Goal: Information Seeking & Learning: Learn about a topic

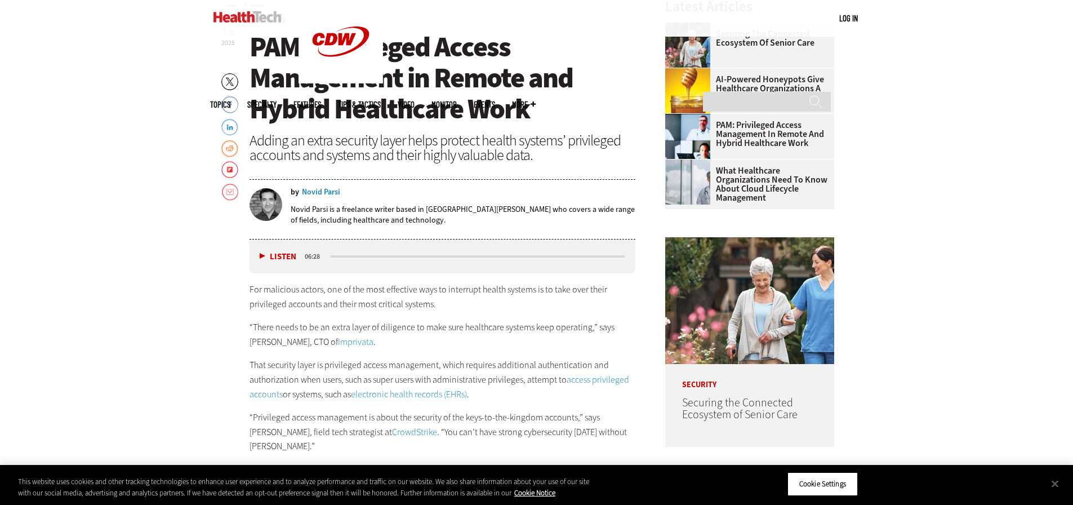
scroll to position [507, 0]
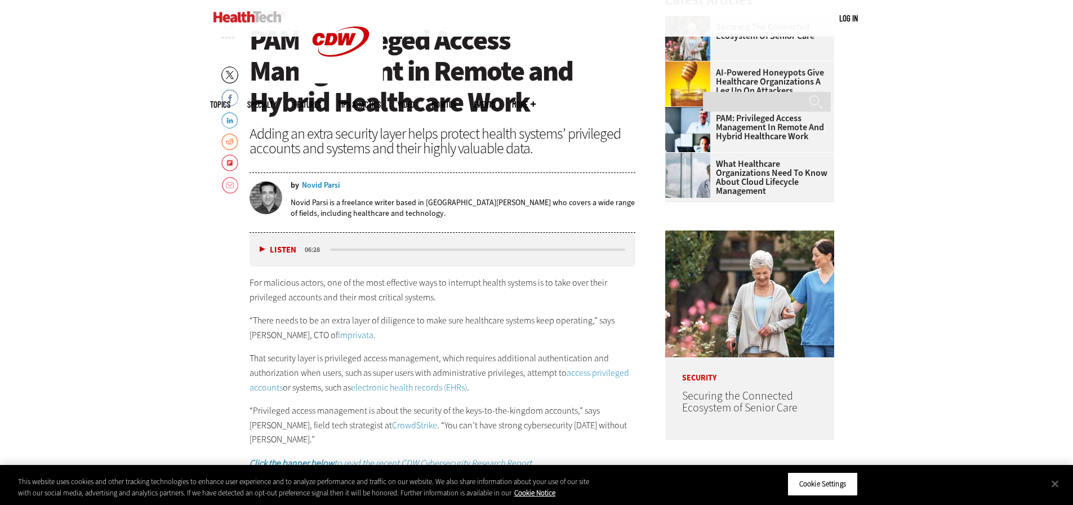
click at [488, 138] on div "Adding an extra security layer helps protect health systems’ privileged account…" at bounding box center [442, 140] width 386 height 29
click at [557, 95] on h1 "PAM: Privileged Access Management in Remote and Hybrid Healthcare Work" at bounding box center [442, 71] width 386 height 93
click at [520, 74] on span "PAM: Privileged Access Management in Remote and Hybrid Healthcare Work" at bounding box center [410, 70] width 323 height 99
click at [498, 79] on span "PAM: Privileged Access Management in Remote and Hybrid Healthcare Work" at bounding box center [410, 70] width 323 height 99
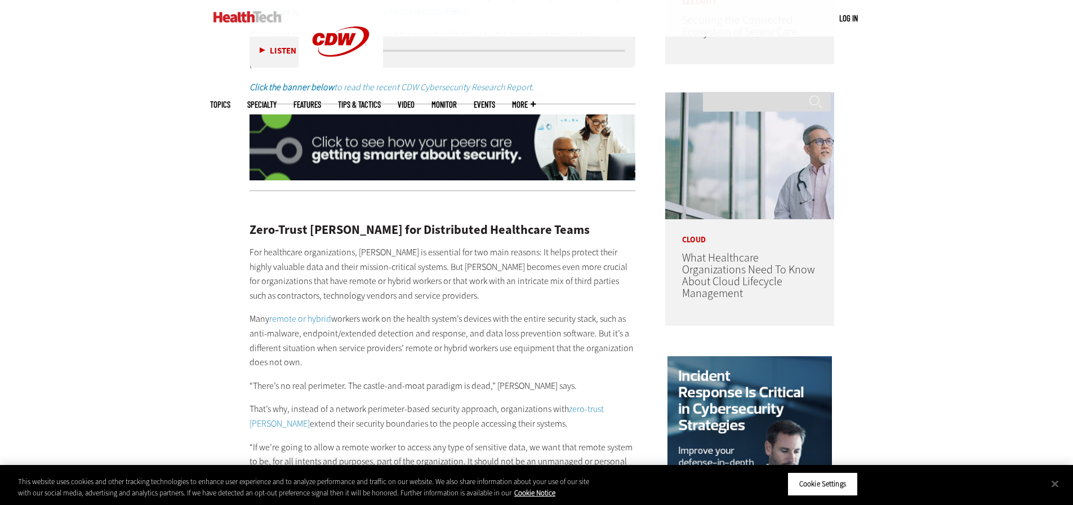
click at [451, 272] on p "For healthcare organizations, PAM is essential for two main reasons: It helps p…" at bounding box center [442, 273] width 386 height 57
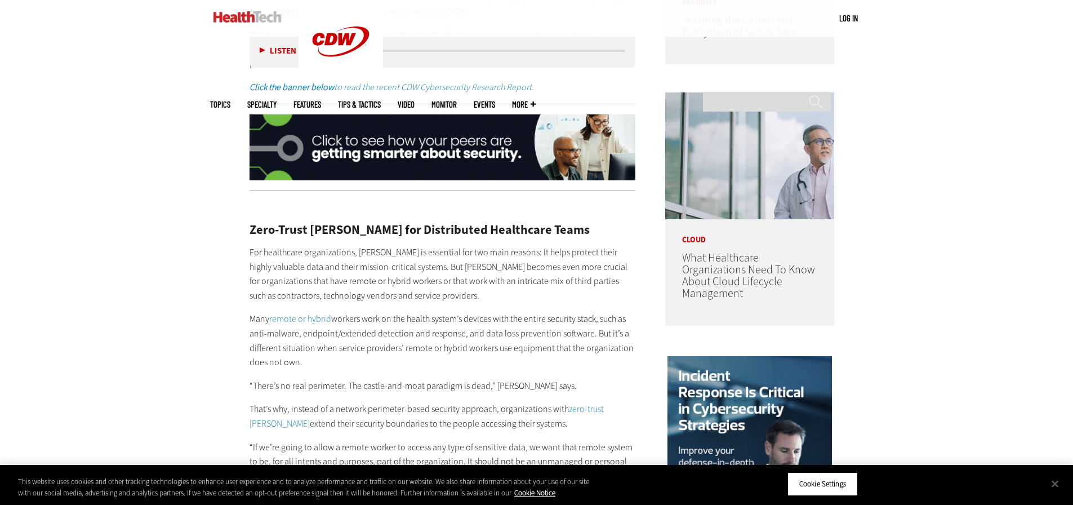
click at [395, 274] on p "For healthcare organizations, PAM is essential for two main reasons: It helps p…" at bounding box center [442, 273] width 386 height 57
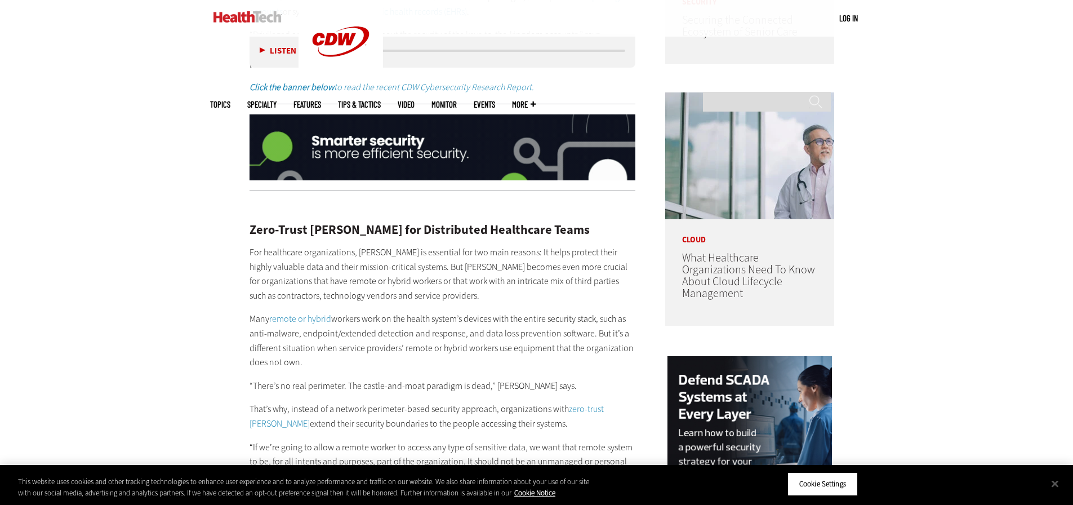
click at [857, 33] on div "MENU Log in Mobile menu Topics Artificial Intelligence Cloud Data Analytics Dat…" at bounding box center [536, 18] width 653 height 37
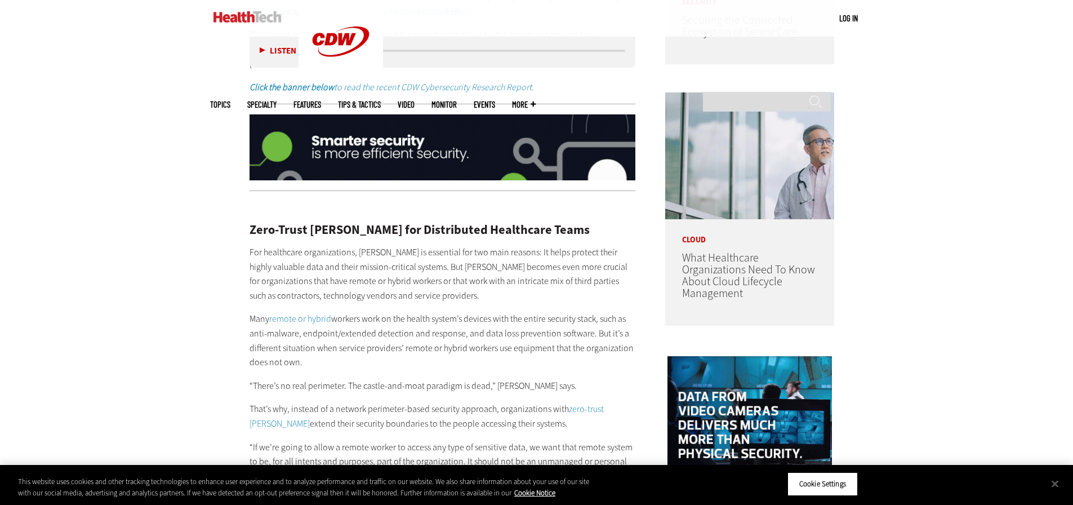
click at [448, 200] on p at bounding box center [442, 207] width 386 height 15
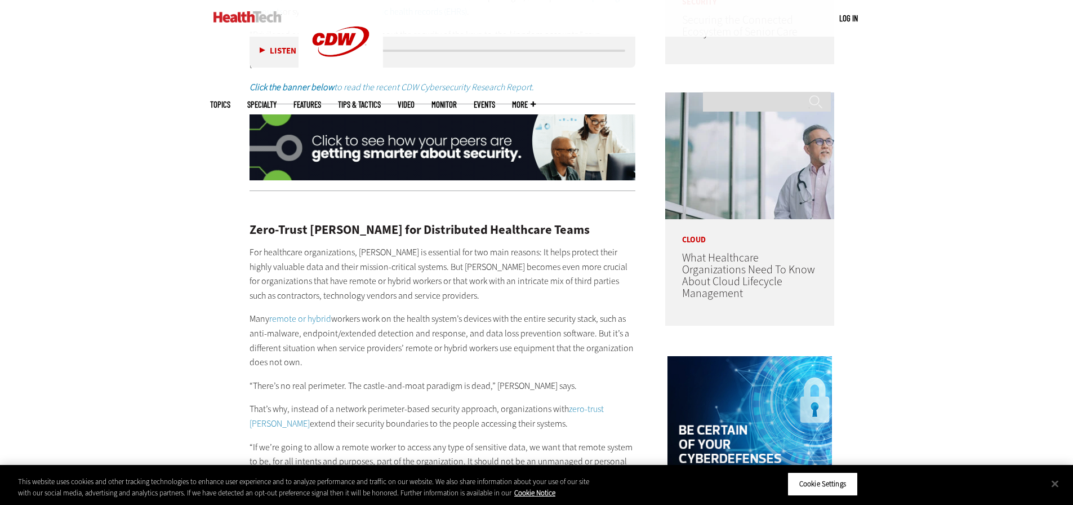
drag, startPoint x: 922, startPoint y: 22, endPoint x: 776, endPoint y: 43, distance: 146.8
click at [921, 22] on div "MENU Log in Mobile menu Topics Artificial Intelligence Cloud Data Analytics Dat…" at bounding box center [536, 18] width 1073 height 37
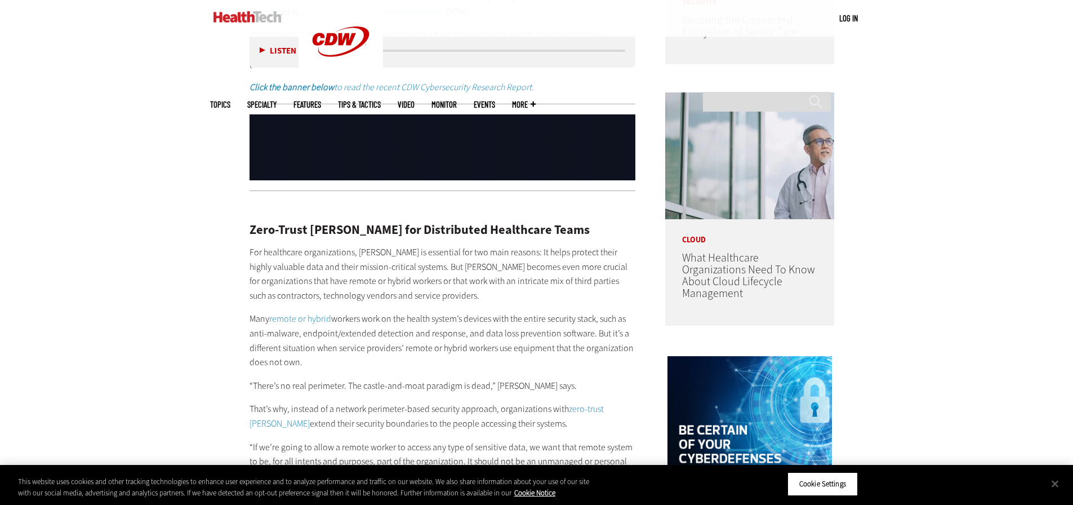
click at [620, 80] on p "Click the banner below to read the recent CDW Cybersecurity Research Report." at bounding box center [442, 87] width 386 height 15
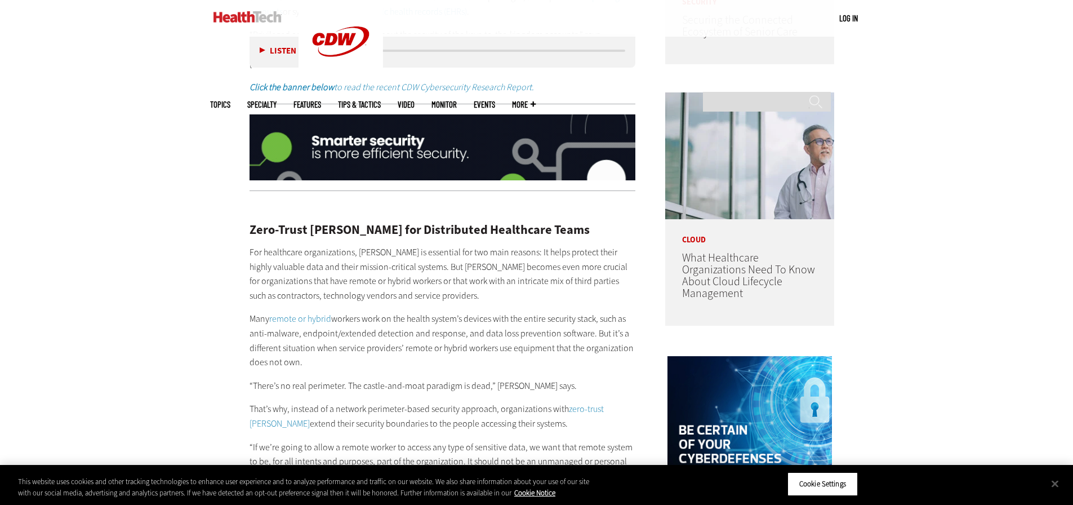
click at [444, 224] on h2 "Zero-Trust [PERSON_NAME] for Distributed Healthcare Teams" at bounding box center [442, 230] width 386 height 12
click at [911, 30] on div "MENU Log in Mobile menu Topics Artificial Intelligence Cloud Data Analytics Dat…" at bounding box center [536, 18] width 1073 height 37
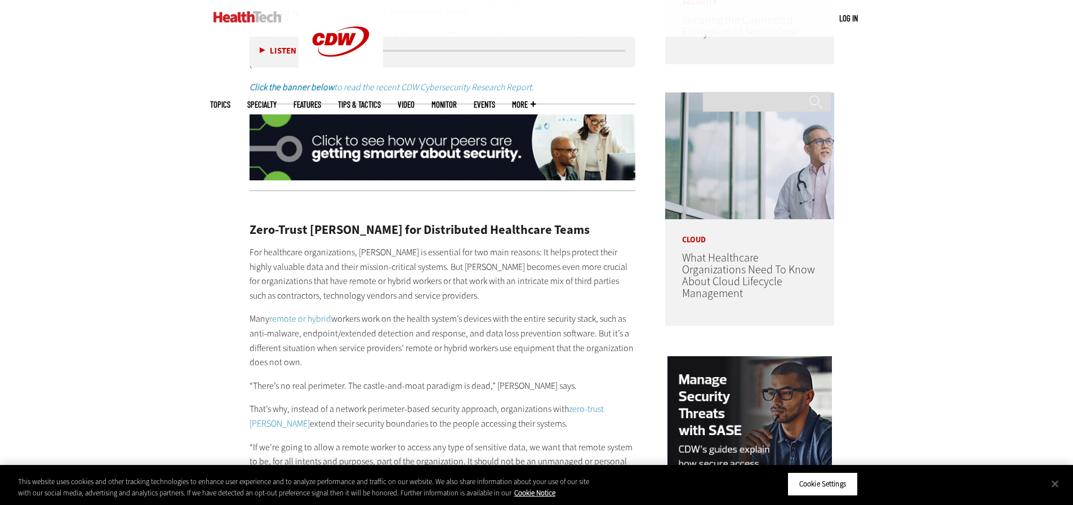
click at [607, 80] on p "Click the banner below to read the recent CDW Cybersecurity Research Report." at bounding box center [442, 87] width 386 height 15
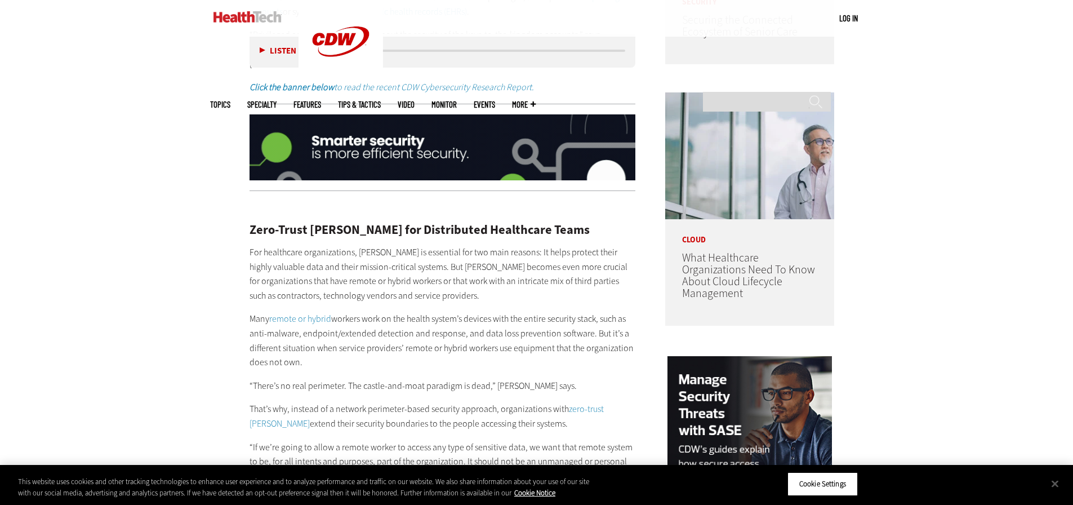
click at [450, 224] on h2 "Zero-Trust [PERSON_NAME] for Distributed Healthcare Teams" at bounding box center [442, 230] width 386 height 12
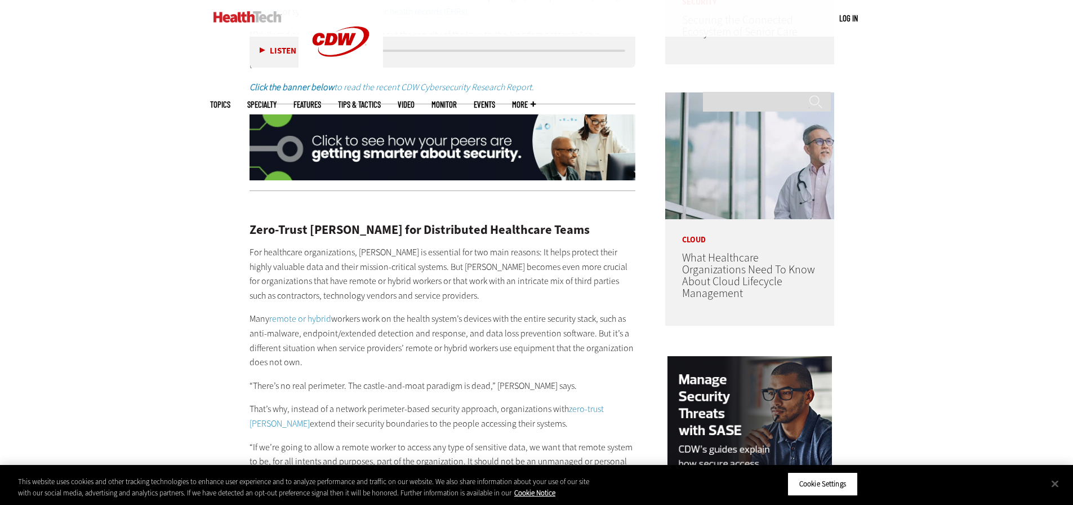
click at [509, 224] on h2 "Zero-Trust [PERSON_NAME] for Distributed Healthcare Teams" at bounding box center [442, 230] width 386 height 12
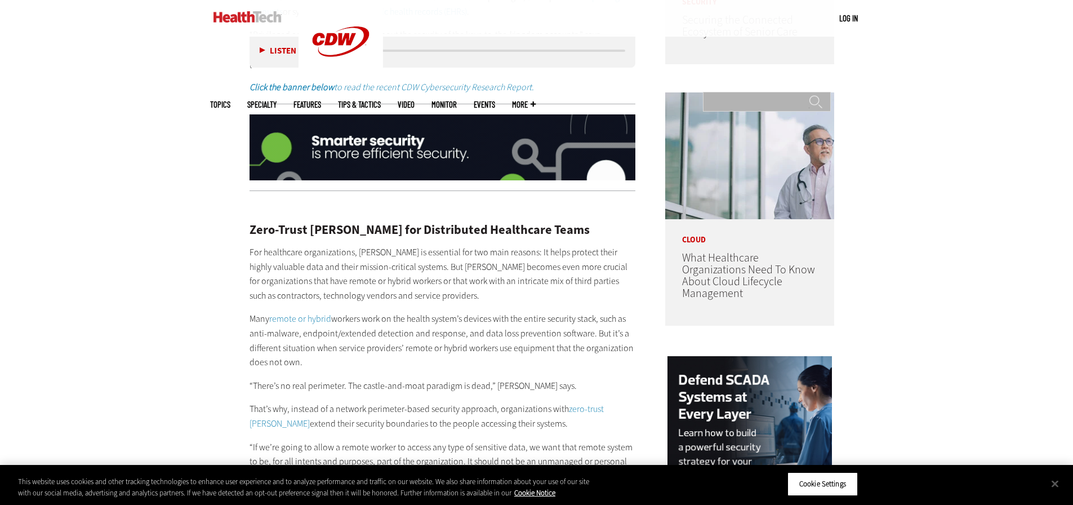
click at [776, 92] on input "Search" at bounding box center [767, 102] width 128 height 20
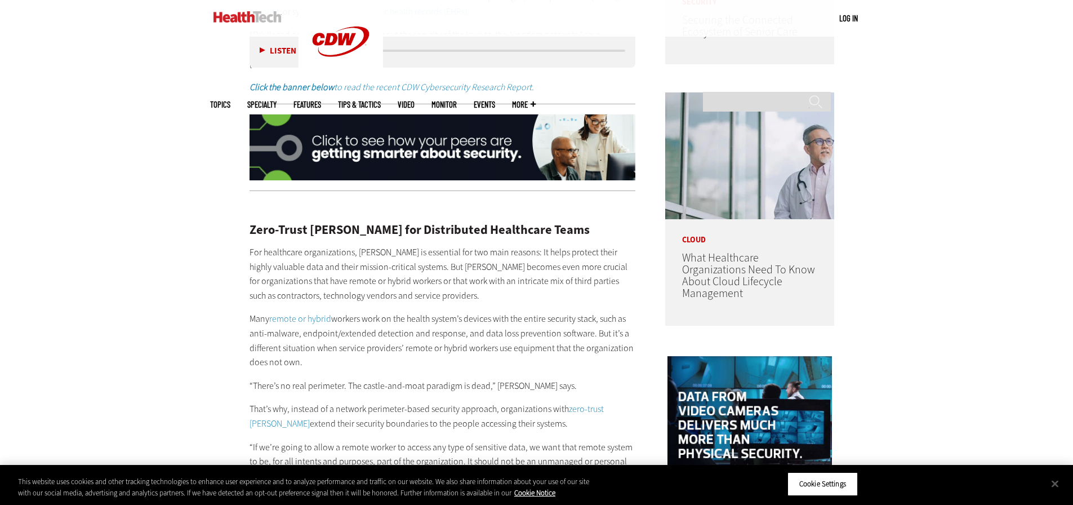
click at [525, 224] on h2 "Zero-Trust [PERSON_NAME] for Distributed Healthcare Teams" at bounding box center [442, 230] width 386 height 12
drag, startPoint x: 522, startPoint y: 216, endPoint x: 443, endPoint y: 228, distance: 79.7
click at [517, 224] on h2 "Zero-Trust [PERSON_NAME] for Distributed Healthcare Teams" at bounding box center [442, 230] width 386 height 12
drag, startPoint x: 414, startPoint y: 231, endPoint x: 410, endPoint y: 214, distance: 17.3
click at [414, 230] on div "Zero-Trust [PERSON_NAME] for Distributed Healthcare Teams For healthcare organi…" at bounding box center [442, 513] width 386 height 627
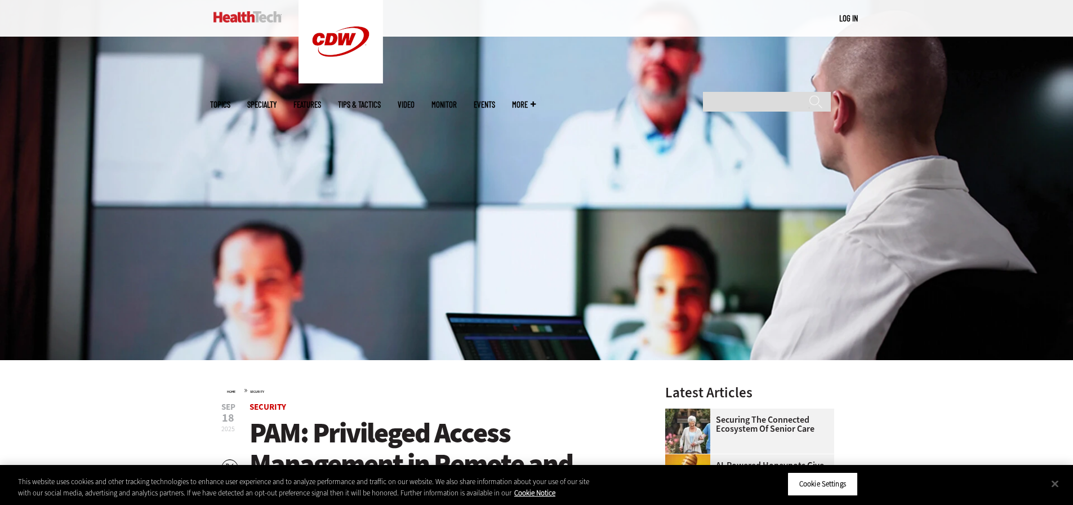
scroll to position [0, 0]
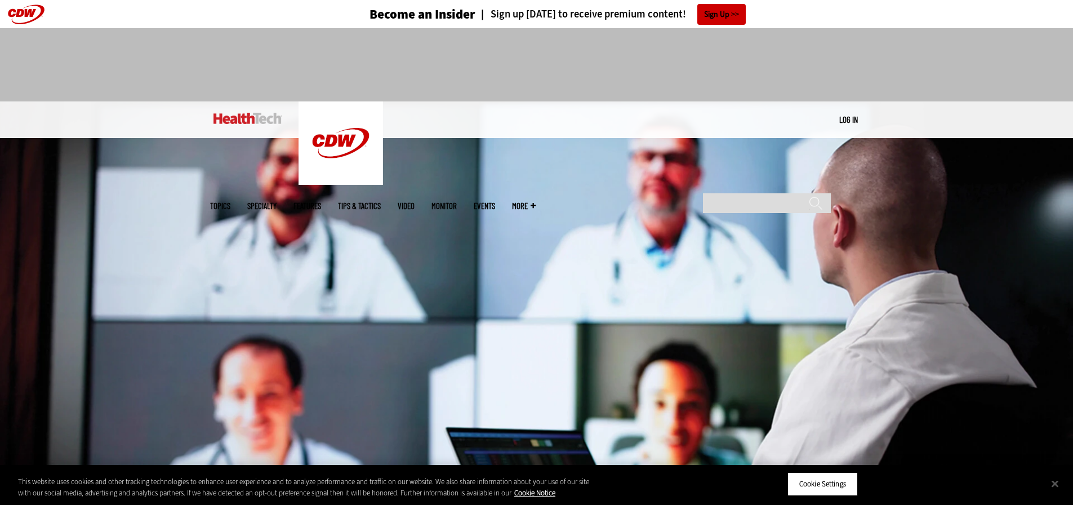
click at [902, 7] on header "Become an Insider Sign up today to receive premium content! Sign Up" at bounding box center [536, 14] width 1073 height 28
click at [799, 57] on div at bounding box center [536, 60] width 653 height 64
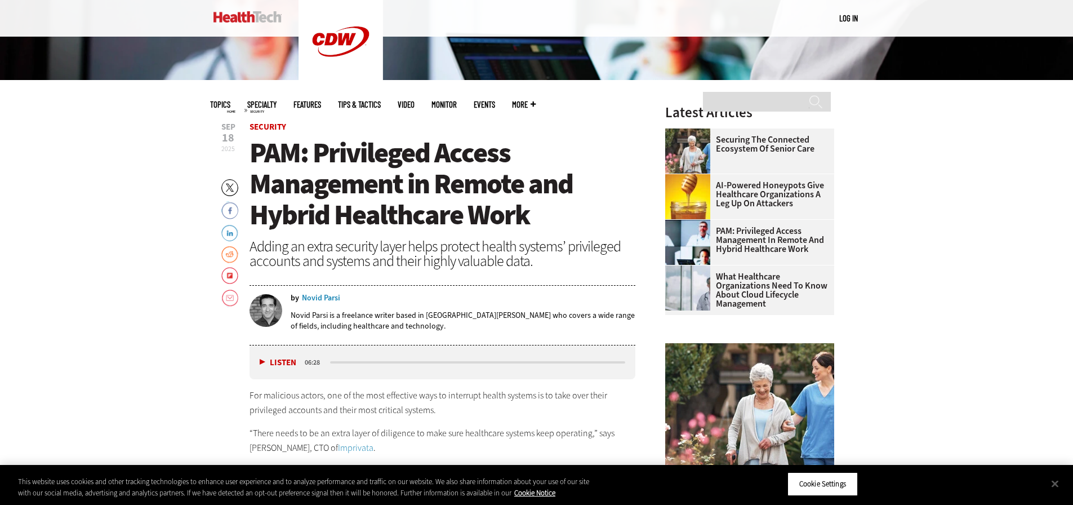
scroll to position [450, 0]
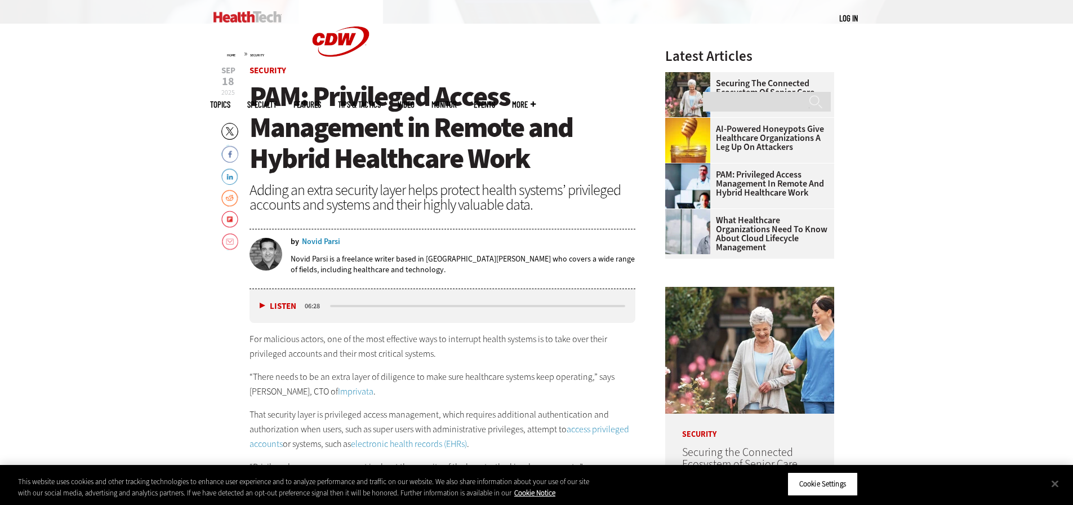
drag, startPoint x: 507, startPoint y: 98, endPoint x: 512, endPoint y: 129, distance: 31.3
click at [507, 101] on span "PAM: Privileged Access Management in Remote and Hybrid Healthcare Work" at bounding box center [410, 127] width 323 height 99
click at [582, 134] on h1 "PAM: Privileged Access Management in Remote and Hybrid Healthcare Work" at bounding box center [442, 127] width 386 height 93
click at [548, 141] on span "PAM: Privileged Access Management in Remote and Hybrid Healthcare Work" at bounding box center [410, 127] width 323 height 99
click at [538, 135] on span "PAM: Privileged Access Management in Remote and Hybrid Healthcare Work" at bounding box center [410, 127] width 323 height 99
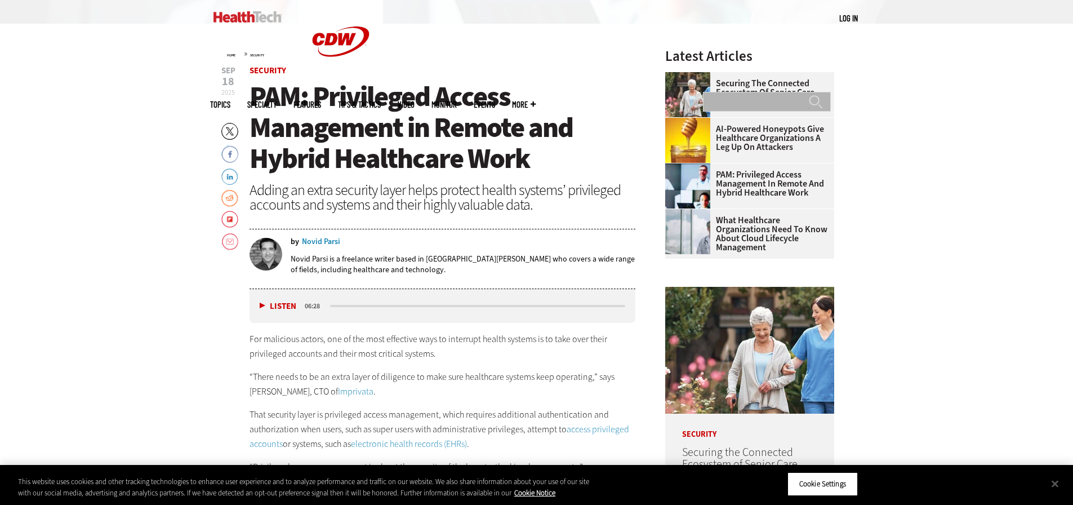
click at [755, 92] on input "Search" at bounding box center [767, 102] width 128 height 20
click at [810, 95] on input "******" at bounding box center [816, 106] width 14 height 23
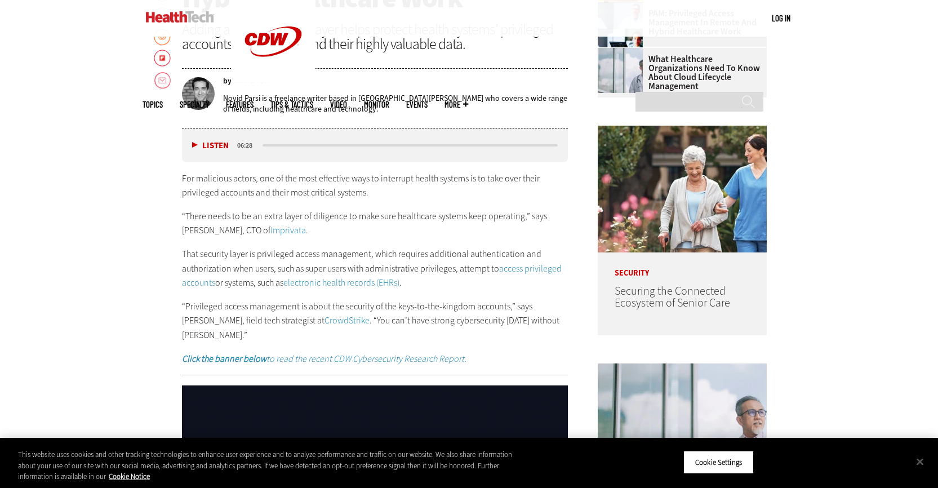
scroll to position [619, 0]
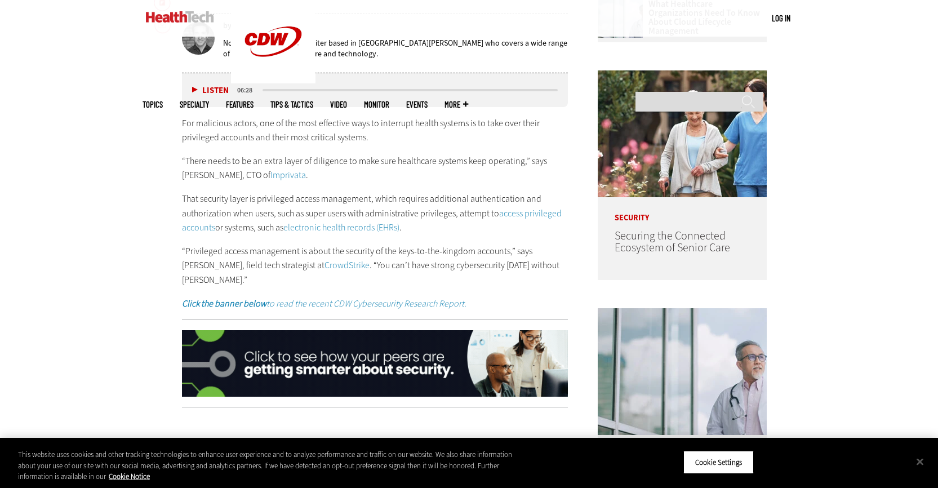
click at [361, 224] on link "electronic health records (EHRs)" at bounding box center [341, 227] width 116 height 12
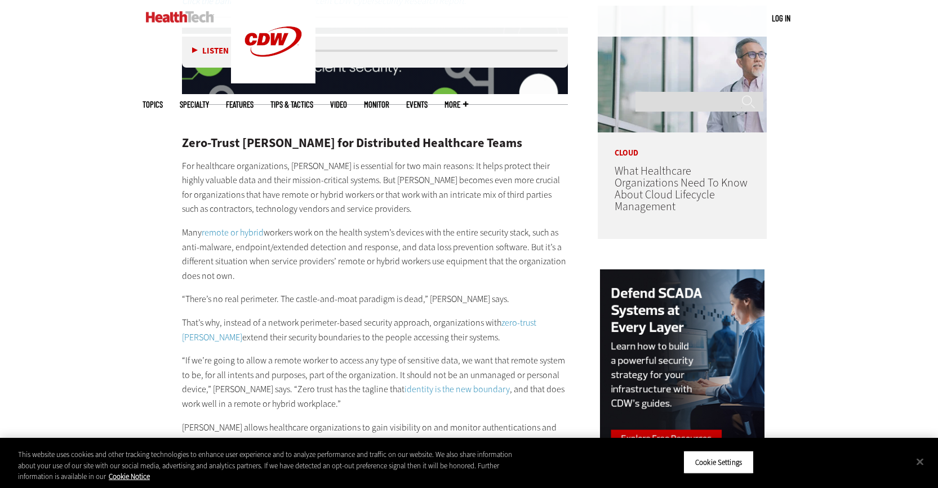
scroll to position [957, 0]
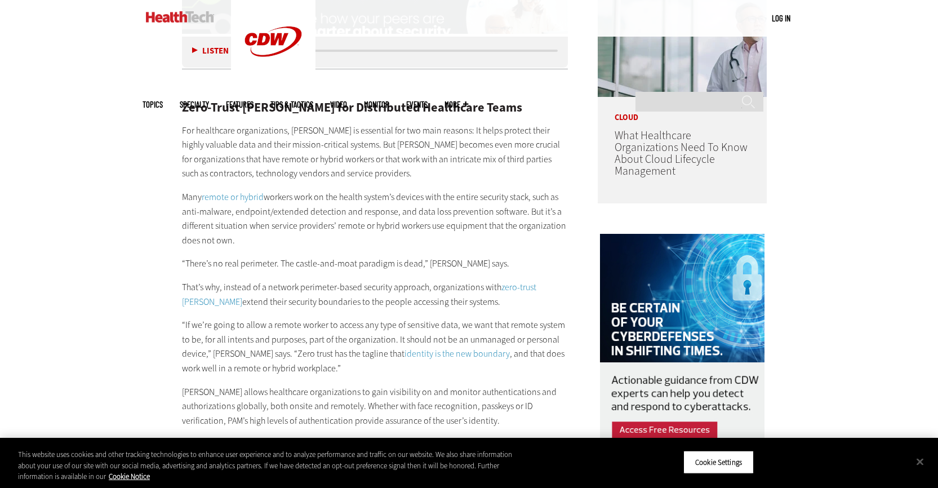
click at [422, 346] on p "“If we’re going to allow a remote worker to access any type of sensitive data, …" at bounding box center [375, 346] width 386 height 57
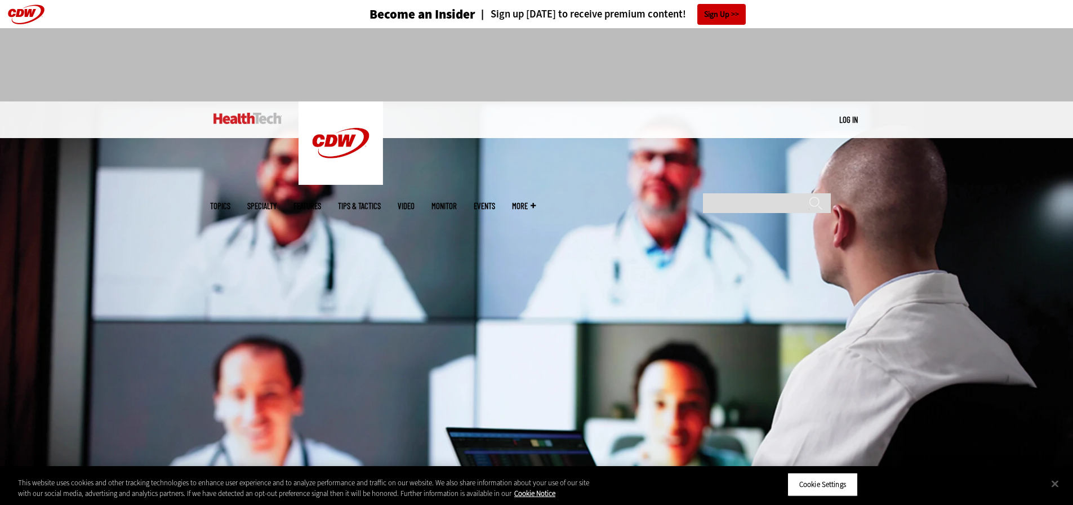
click at [764, 58] on div at bounding box center [536, 60] width 653 height 64
click at [544, 206] on img at bounding box center [536, 287] width 1073 height 373
click at [535, 184] on img at bounding box center [536, 287] width 1073 height 373
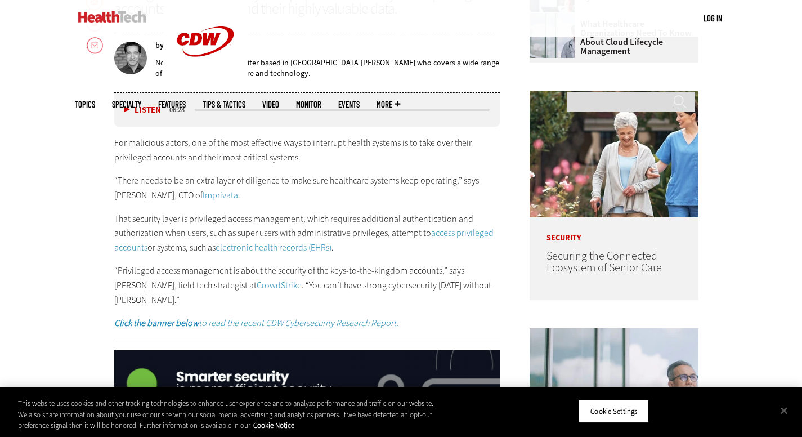
scroll to position [548, 0]
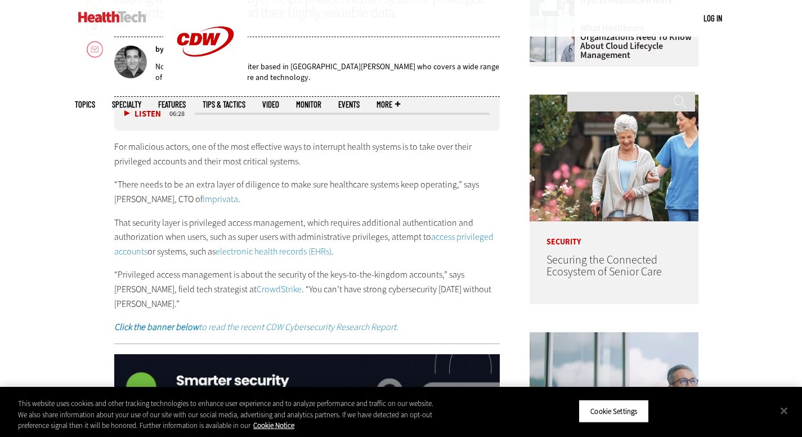
click at [267, 153] on p "For malicious actors, one of the most effective ways to interrupt health system…" at bounding box center [307, 154] width 386 height 29
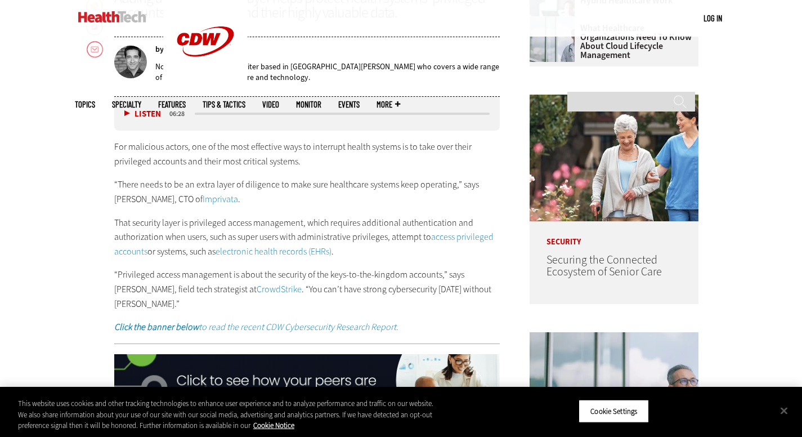
click at [291, 151] on p "For malicious actors, one of the most effective ways to interrupt health system…" at bounding box center [307, 154] width 386 height 29
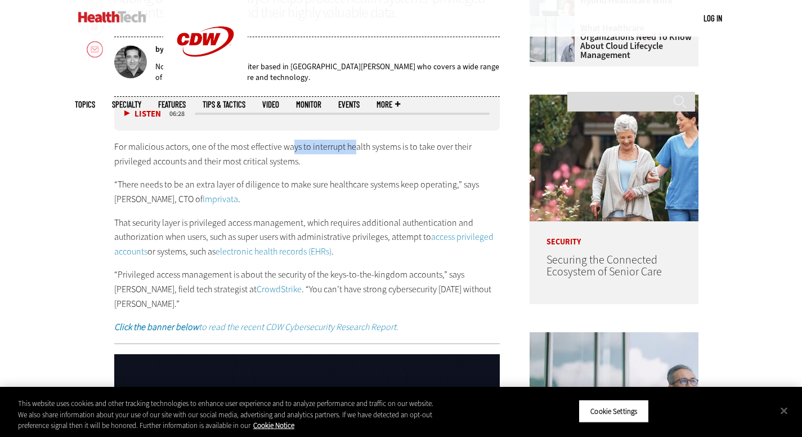
drag, startPoint x: 293, startPoint y: 148, endPoint x: 354, endPoint y: 144, distance: 61.5
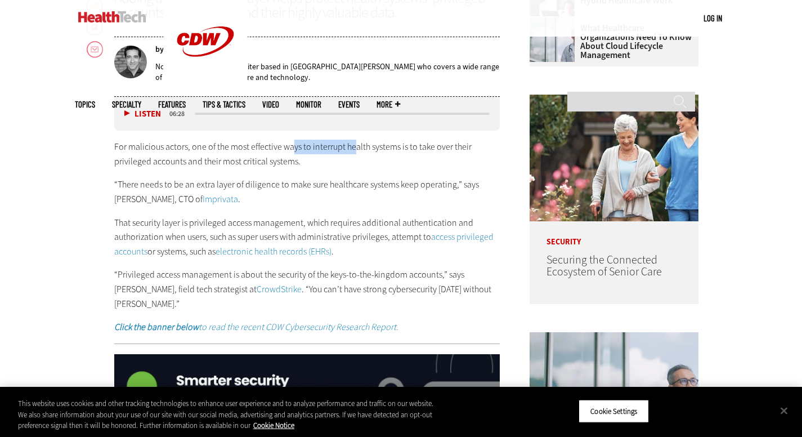
click at [354, 144] on p "For malicious actors, one of the most effective ways to interrupt health system…" at bounding box center [307, 154] width 386 height 29
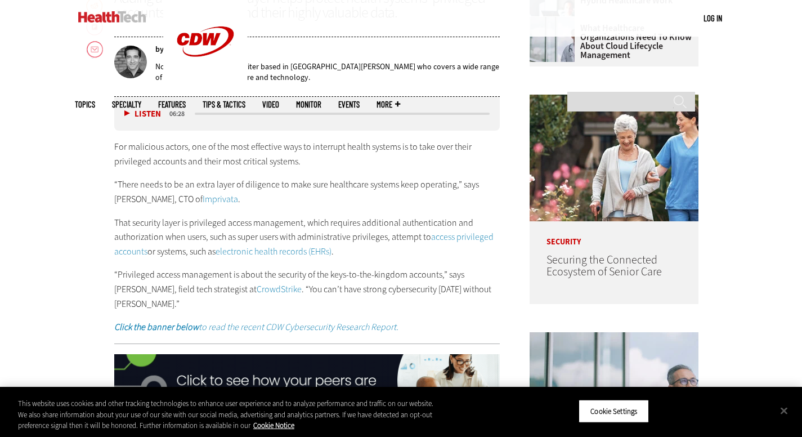
click at [345, 162] on p "For malicious actors, one of the most effective ways to interrupt health system…" at bounding box center [307, 154] width 386 height 29
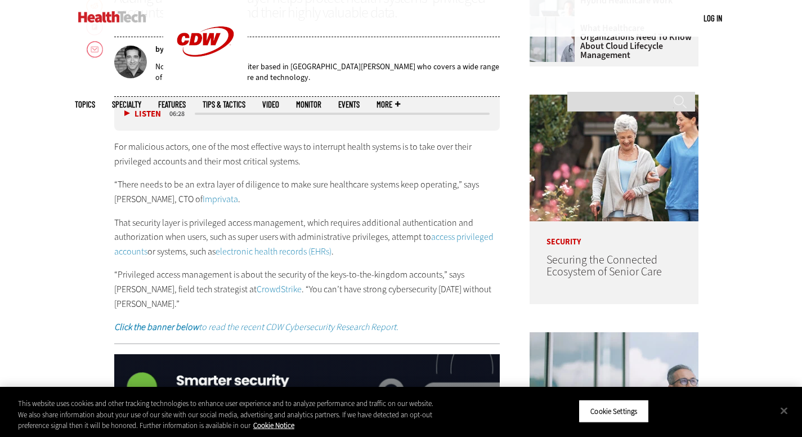
click at [497, 293] on p "“Privileged access management is about the security of the keys-to-the-kingdom …" at bounding box center [307, 288] width 386 height 43
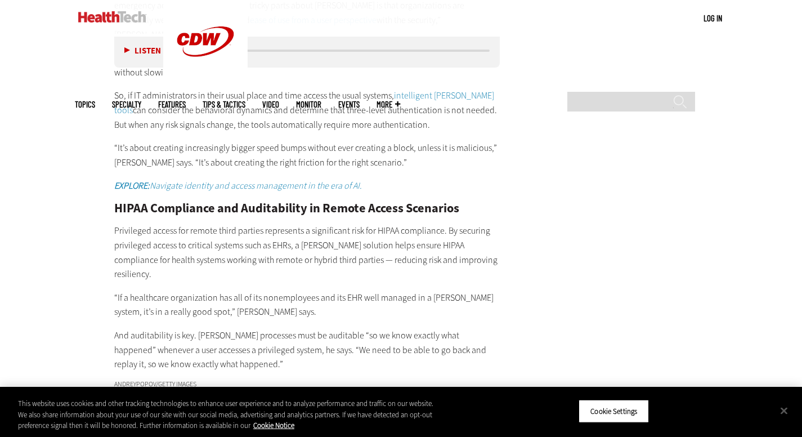
scroll to position [1901, 0]
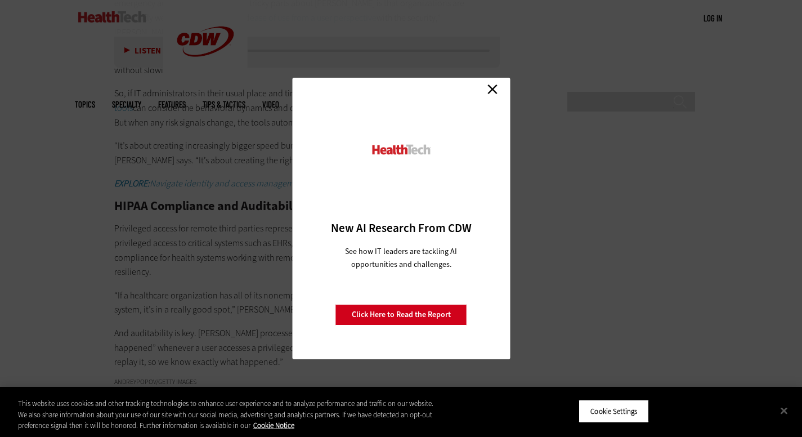
click at [768, 257] on div "Close New AI Research From CDW See how IT leaders are tackling AI opportunities…" at bounding box center [401, 218] width 802 height 437
click at [491, 86] on link "Close" at bounding box center [492, 89] width 17 height 17
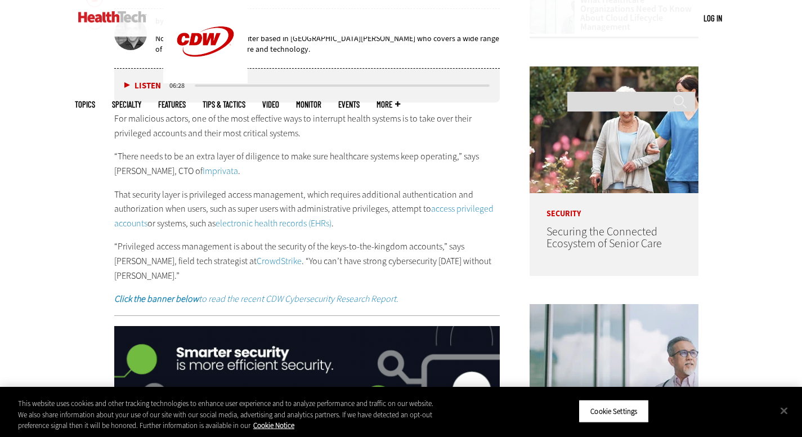
scroll to position [579, 0]
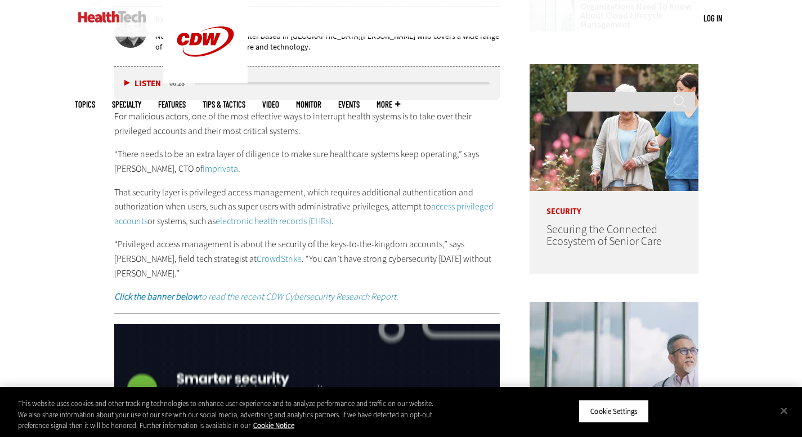
click at [338, 118] on p "For malicious actors, one of the most effective ways to interrupt health system…" at bounding box center [307, 123] width 386 height 29
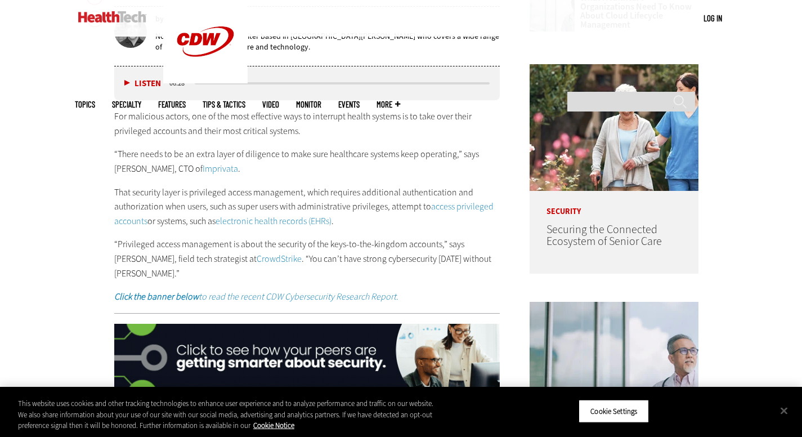
click at [361, 111] on p "For malicious actors, one of the most effective ways to interrupt health system…" at bounding box center [307, 123] width 386 height 29
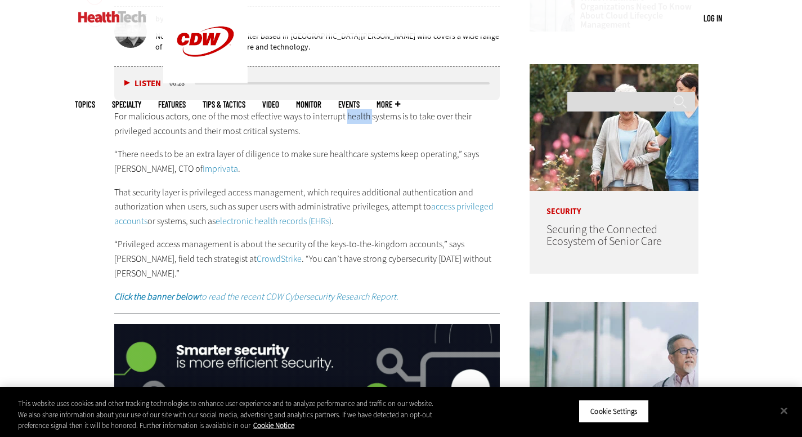
click at [361, 111] on p "For malicious actors, one of the most effective ways to interrupt health system…" at bounding box center [307, 123] width 386 height 29
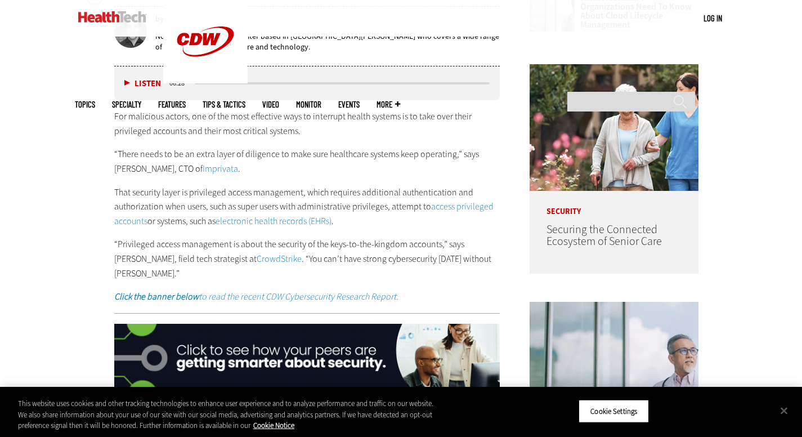
click at [328, 153] on p "“There needs to be an extra layer of diligence to make sure healthcare systems …" at bounding box center [307, 161] width 386 height 29
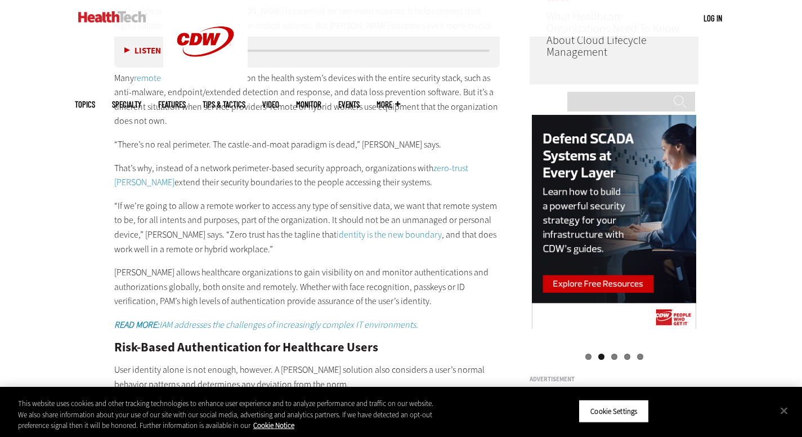
scroll to position [973, 0]
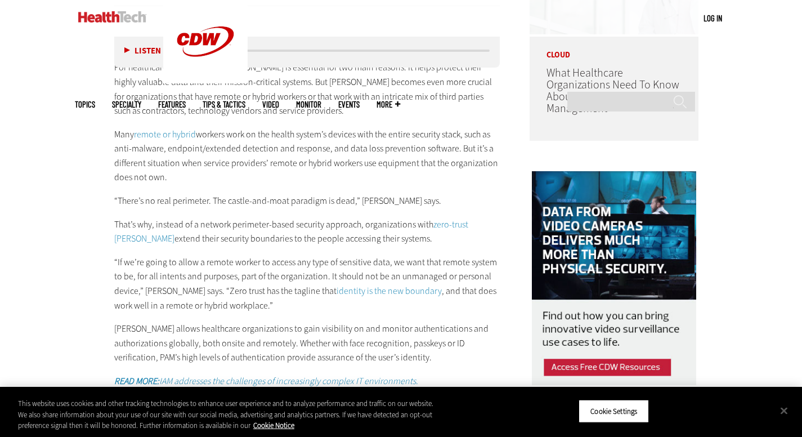
click at [416, 239] on div "Zero-Trust [PERSON_NAME] for Distributed Healthcare Teams For healthcare organi…" at bounding box center [307, 328] width 386 height 627
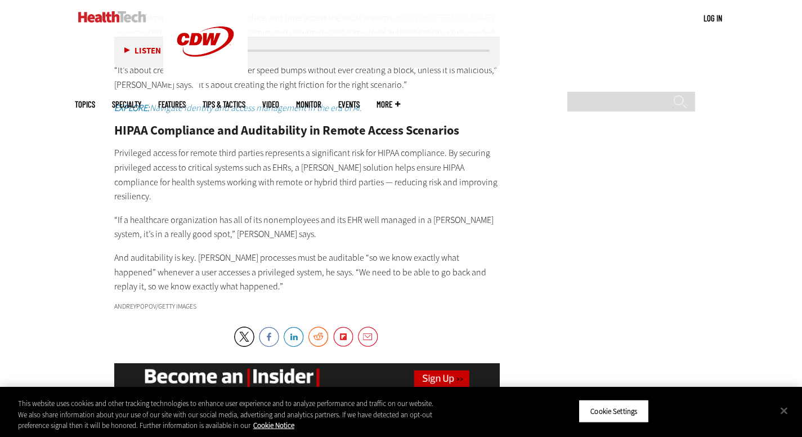
scroll to position [1987, 0]
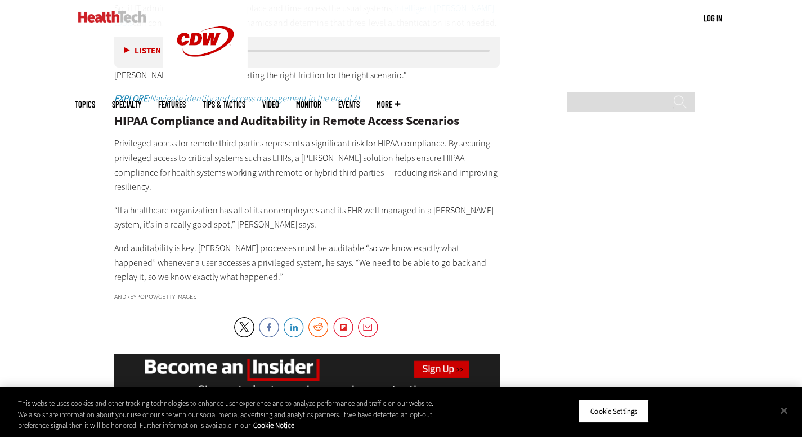
click at [459, 241] on p "And auditability is key. [PERSON_NAME] processes must be auditable “so we know …" at bounding box center [307, 262] width 386 height 43
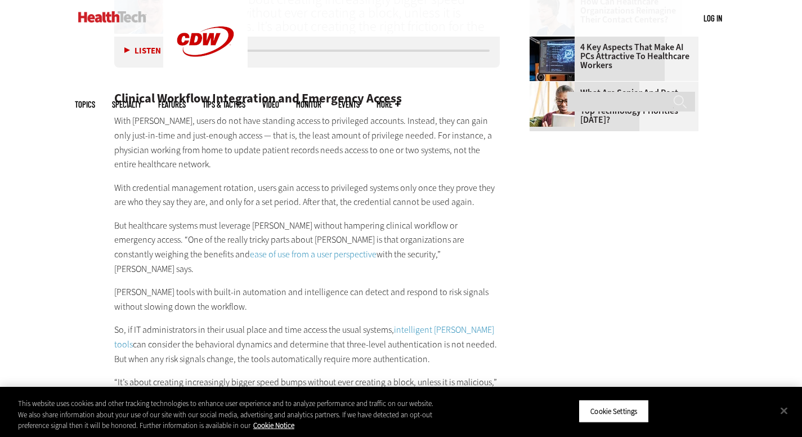
scroll to position [1649, 0]
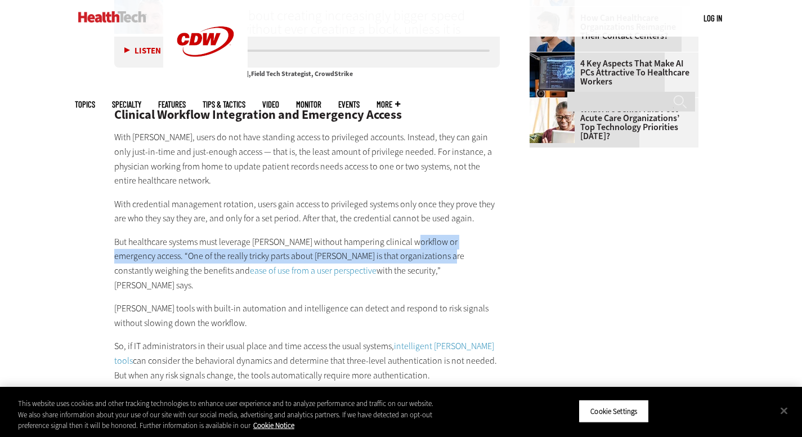
drag, startPoint x: 530, startPoint y: 194, endPoint x: 413, endPoint y: 234, distance: 123.8
click at [412, 235] on p "But healthcare systems must leverage [PERSON_NAME] without hampering clinical w…" at bounding box center [307, 263] width 386 height 57
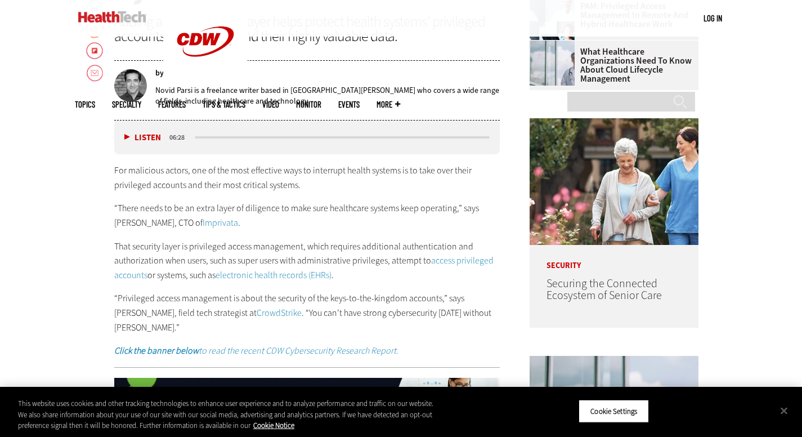
scroll to position [579, 0]
